Goal: Task Accomplishment & Management: Use online tool/utility

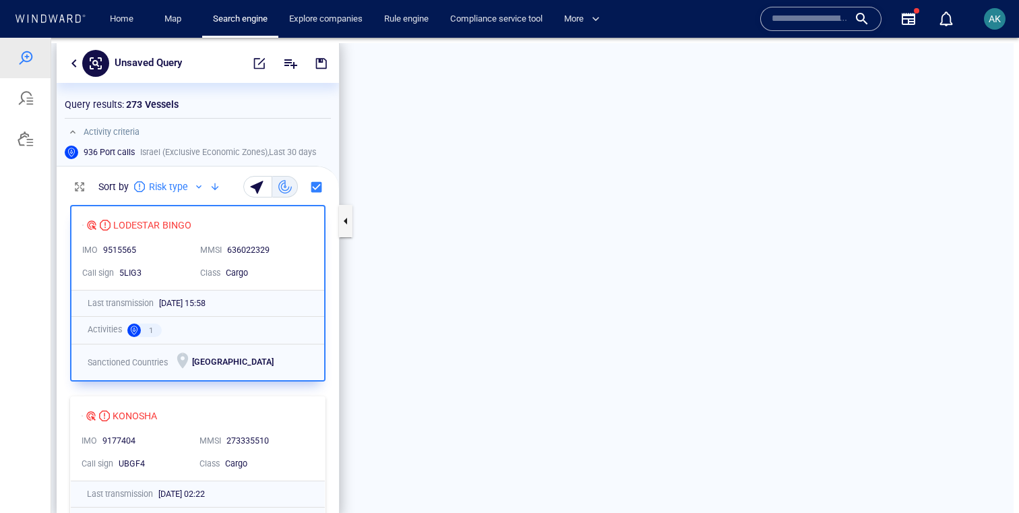
scroll to position [320, 282]
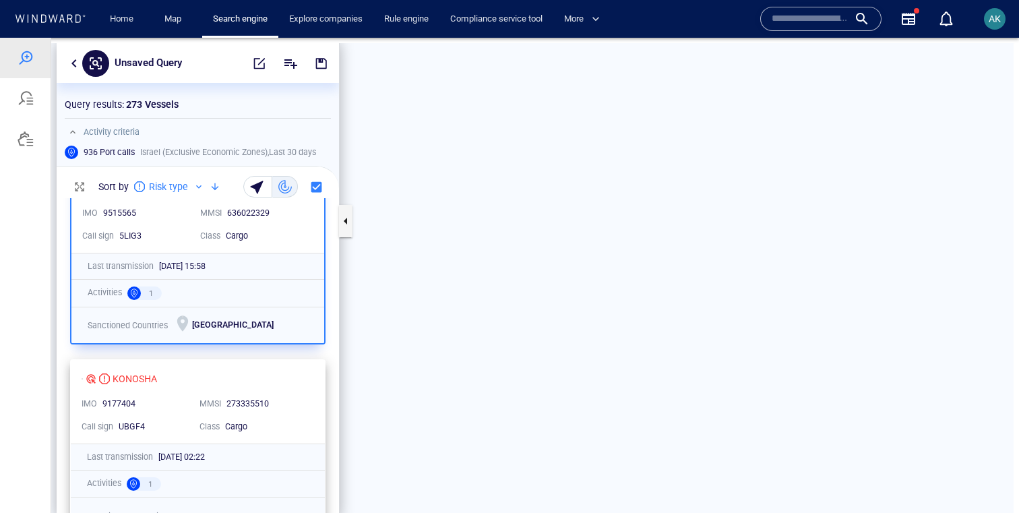
click at [200, 398] on p "MMSI" at bounding box center [211, 404] width 22 height 12
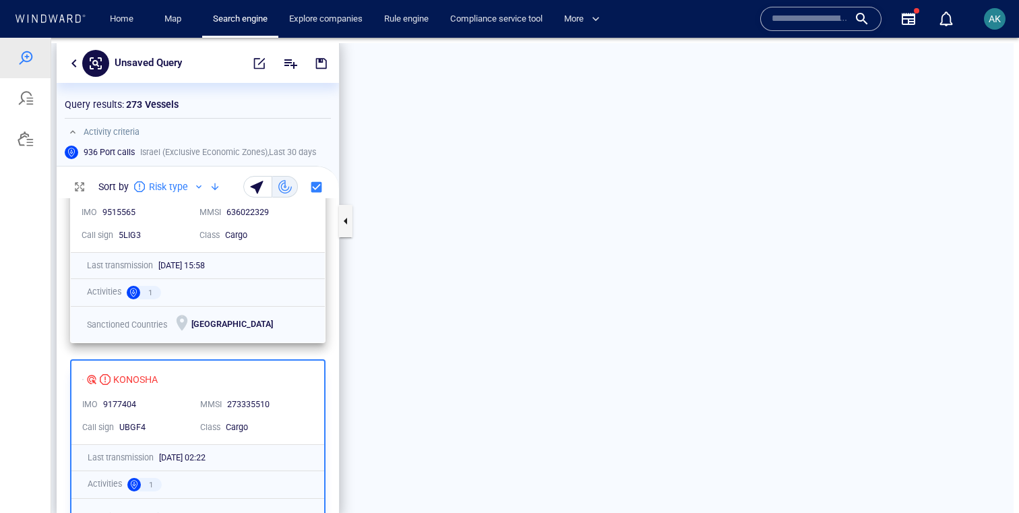
click at [253, 279] on div "Activities 1" at bounding box center [198, 292] width 254 height 27
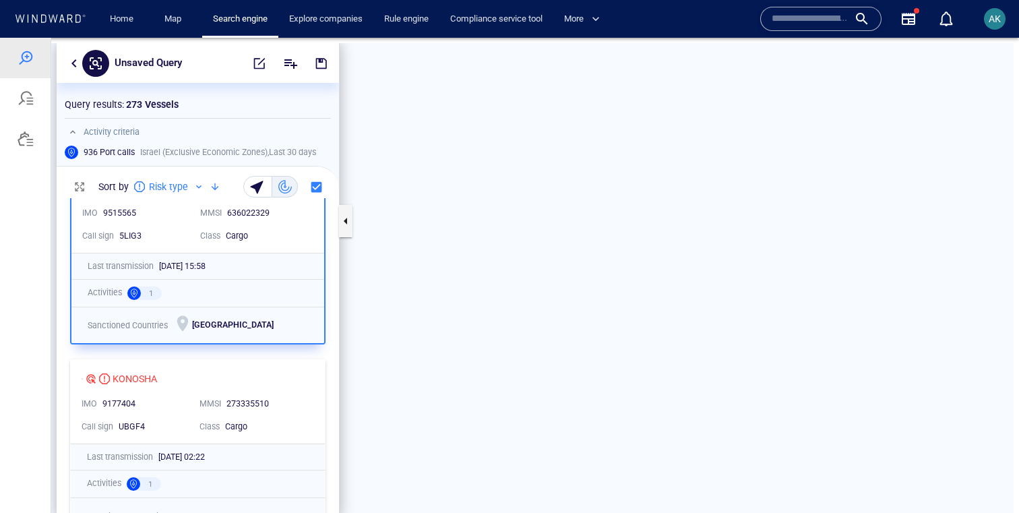
drag, startPoint x: 676, startPoint y: 237, endPoint x: 444, endPoint y: 117, distance: 260.5
drag, startPoint x: 678, startPoint y: 307, endPoint x: 573, endPoint y: 248, distance: 120.2
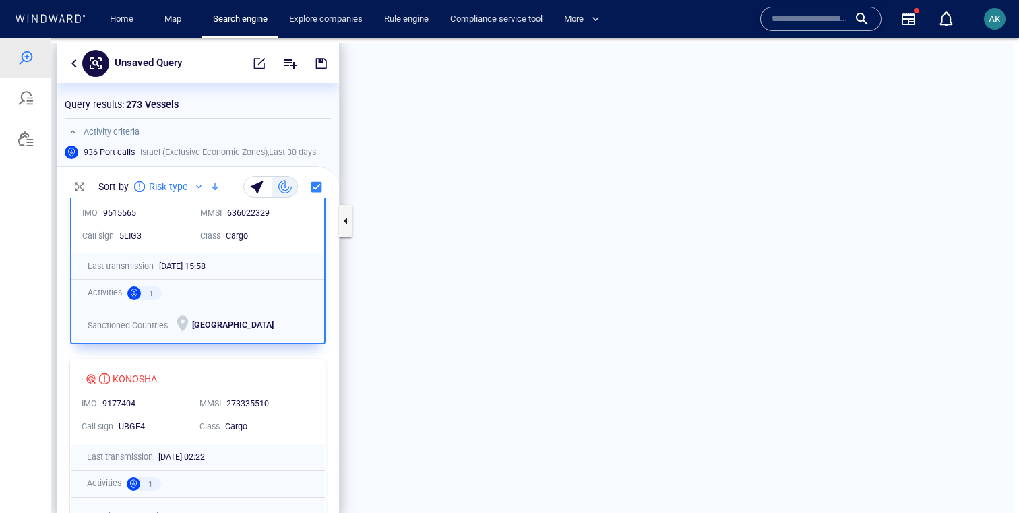
click at [231, 260] on div "[DATE] 15:58" at bounding box center [233, 266] width 150 height 12
drag, startPoint x: 632, startPoint y: 287, endPoint x: 400, endPoint y: 175, distance: 257.5
drag, startPoint x: 528, startPoint y: 234, endPoint x: 632, endPoint y: 234, distance: 103.8
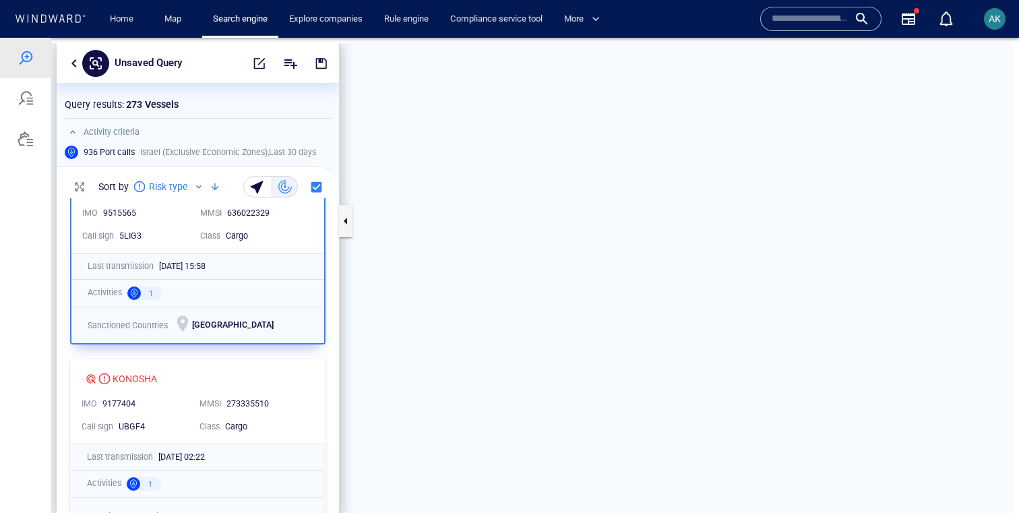
click at [289, 268] on div "[DATE] 15:58" at bounding box center [234, 266] width 156 height 18
drag, startPoint x: 698, startPoint y: 313, endPoint x: 489, endPoint y: 260, distance: 216.5
